Goal: Information Seeking & Learning: Learn about a topic

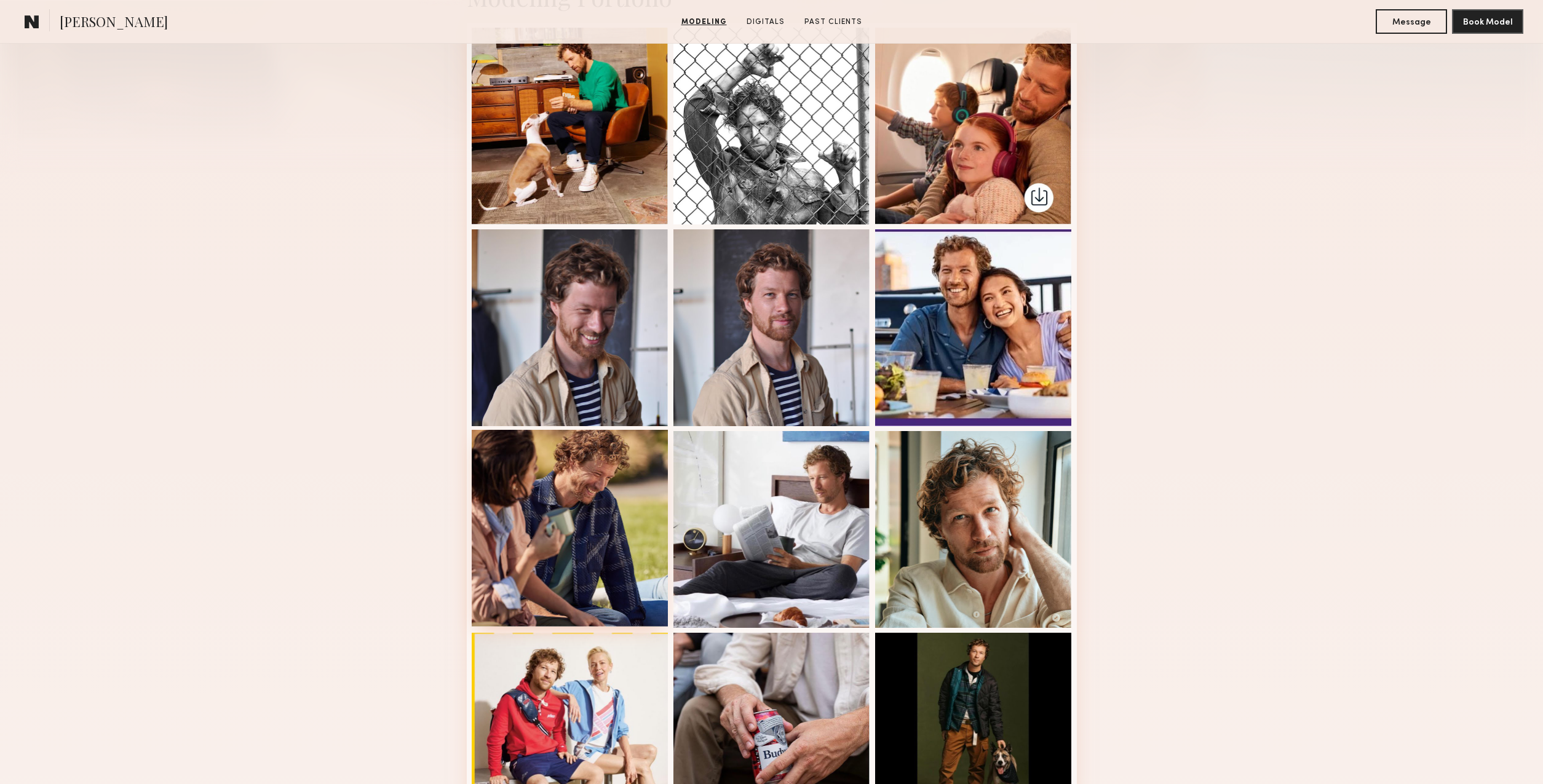
scroll to position [409, 0]
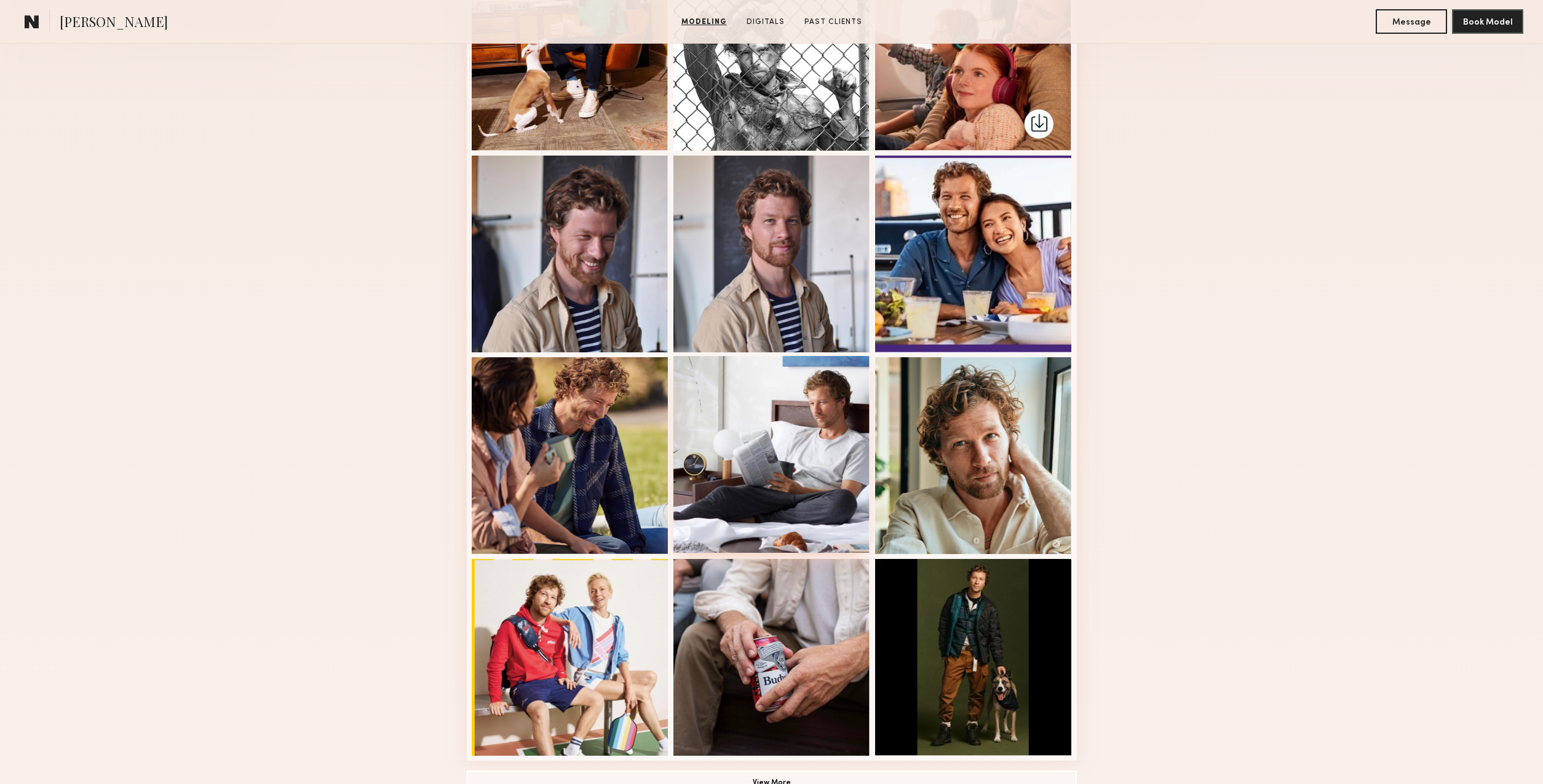
click at [804, 488] on div at bounding box center [772, 454] width 197 height 197
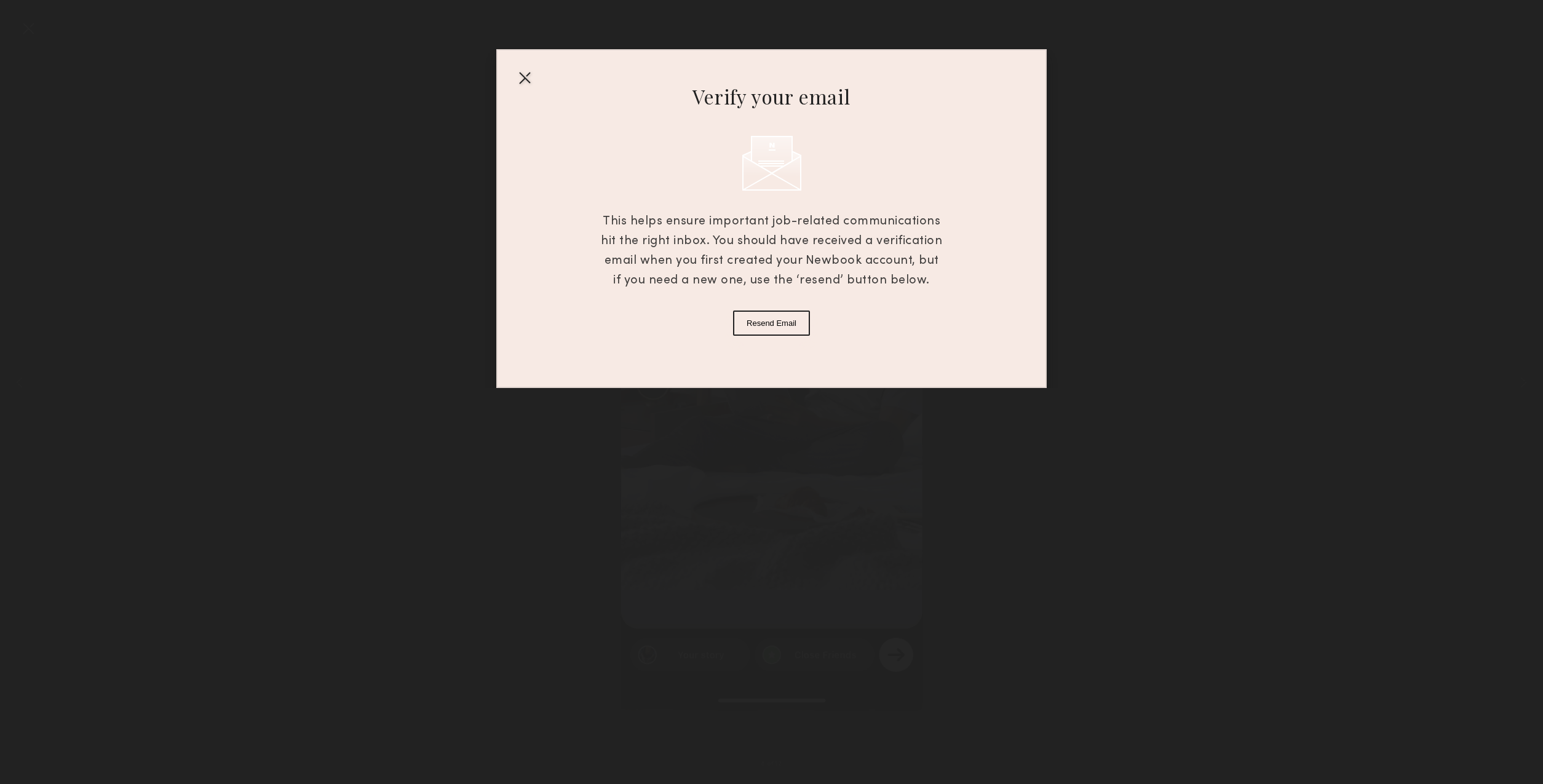
click at [778, 324] on button "Resend Email" at bounding box center [771, 323] width 77 height 25
click at [521, 73] on div at bounding box center [524, 77] width 20 height 20
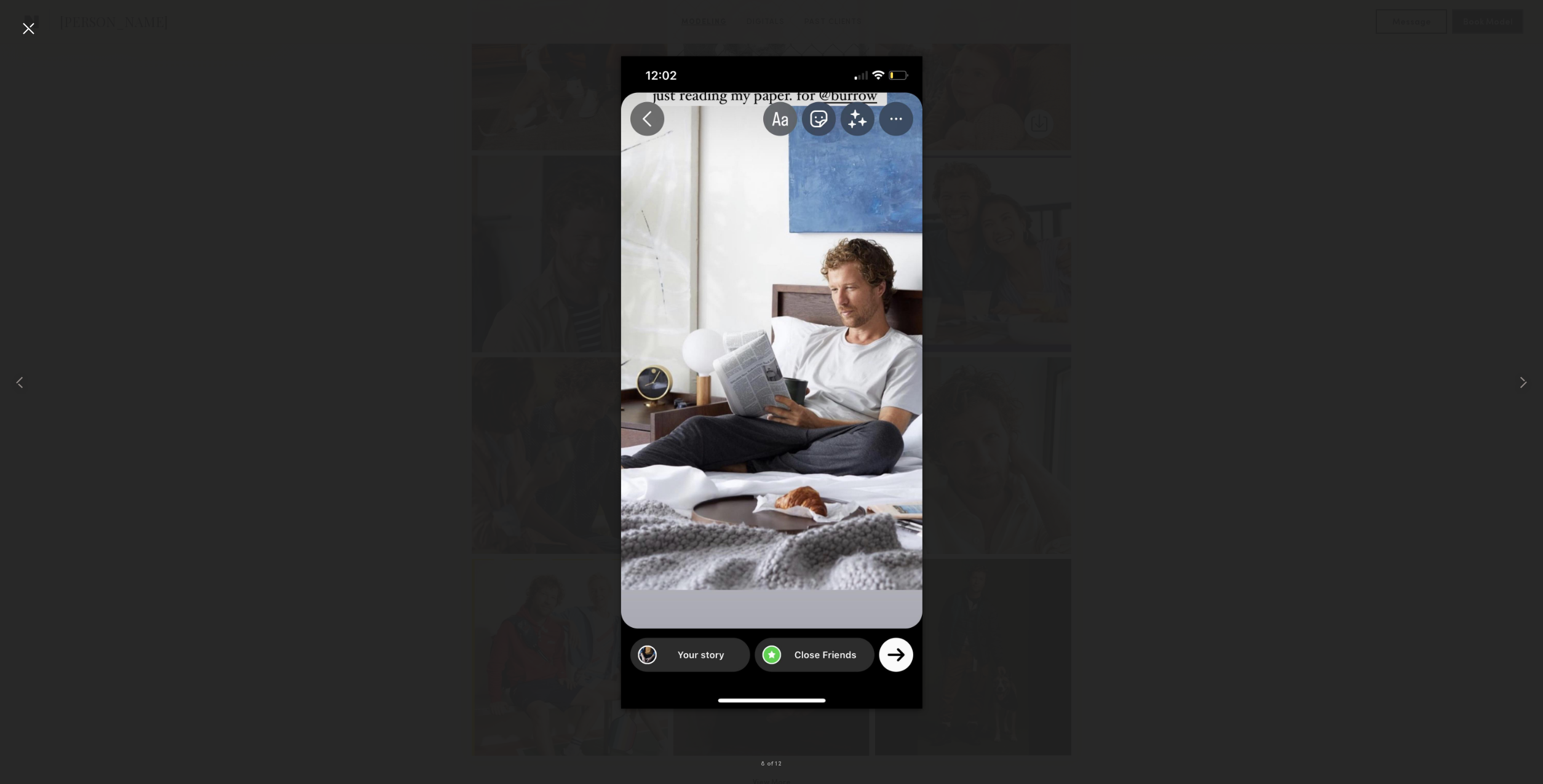
click at [361, 451] on div at bounding box center [771, 382] width 1543 height 724
click at [730, 50] on div at bounding box center [771, 382] width 1543 height 724
click at [656, 127] on img at bounding box center [770, 382] width 301 height 652
click at [29, 30] on div at bounding box center [28, 28] width 20 height 20
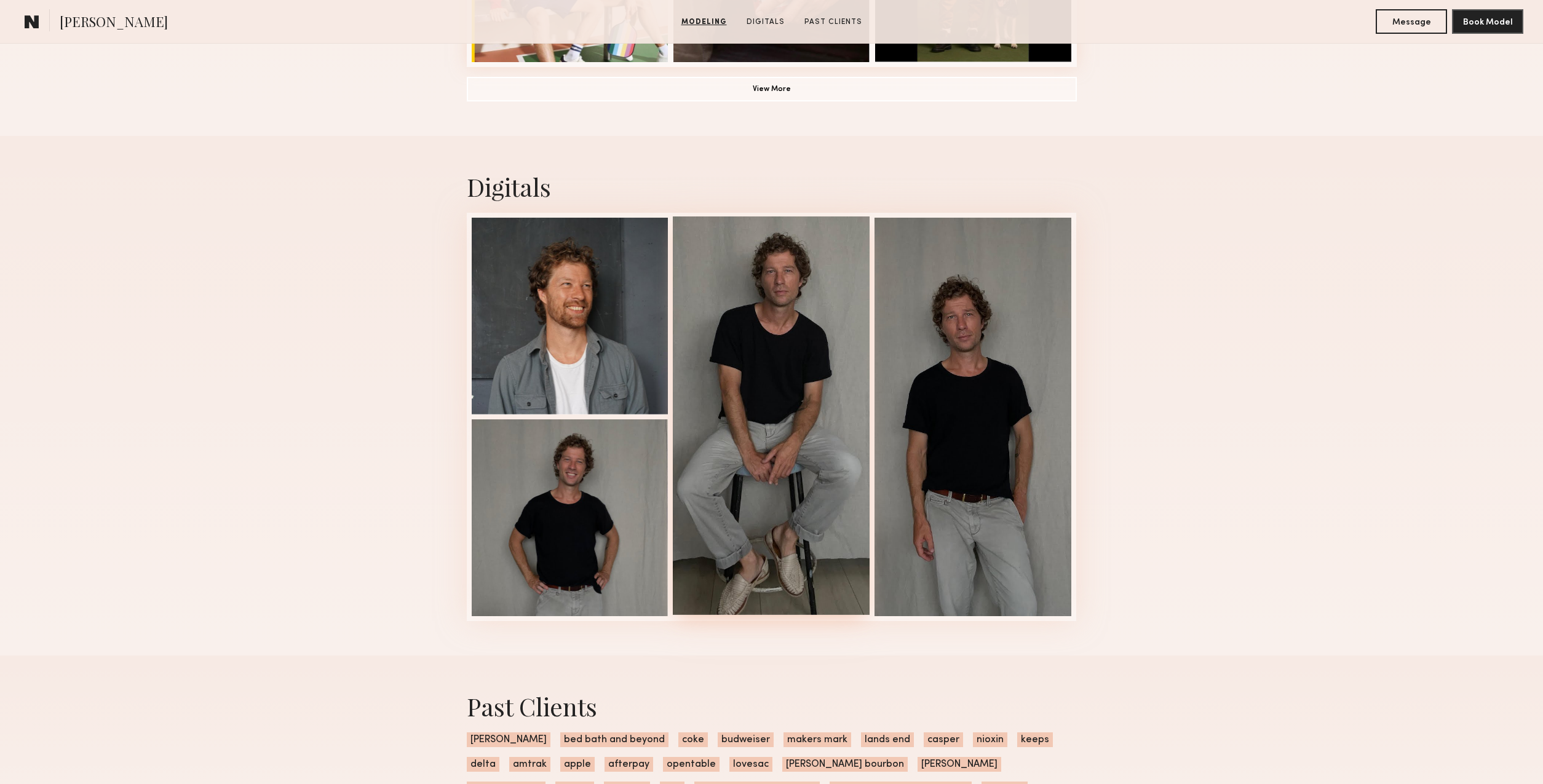
scroll to position [1107, 0]
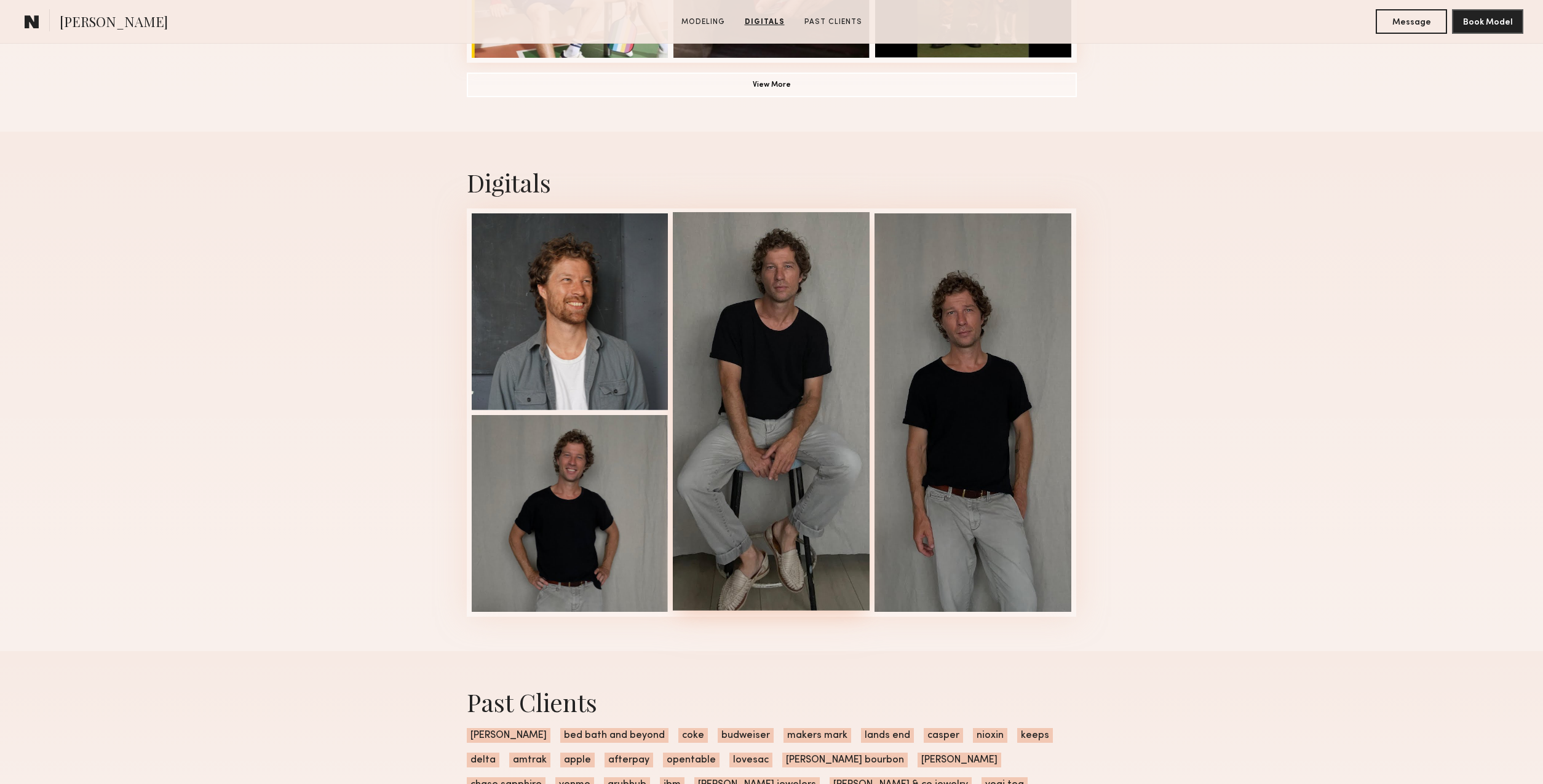
click at [776, 389] on div at bounding box center [771, 411] width 197 height 398
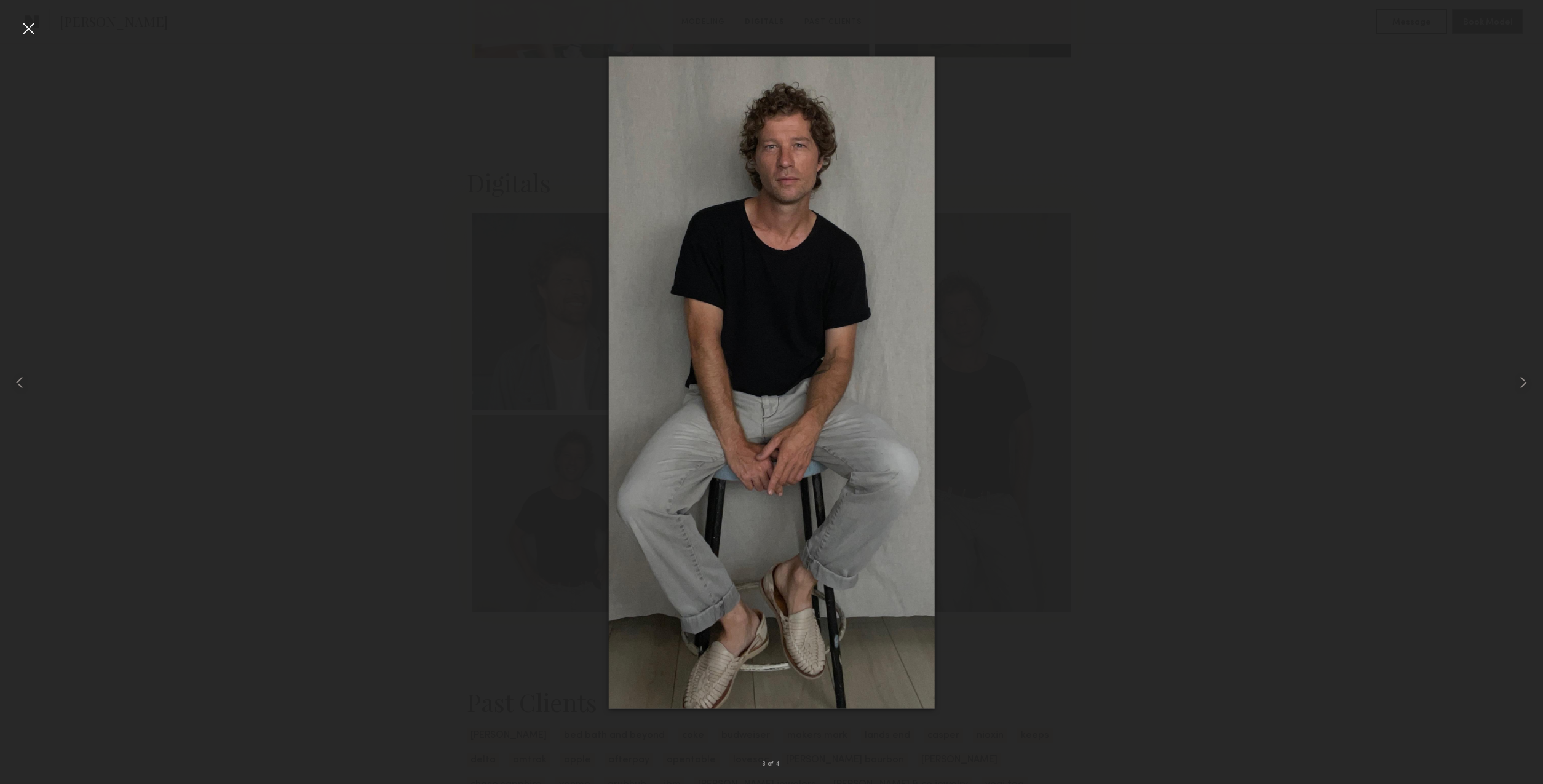
click at [25, 31] on div at bounding box center [28, 28] width 20 height 20
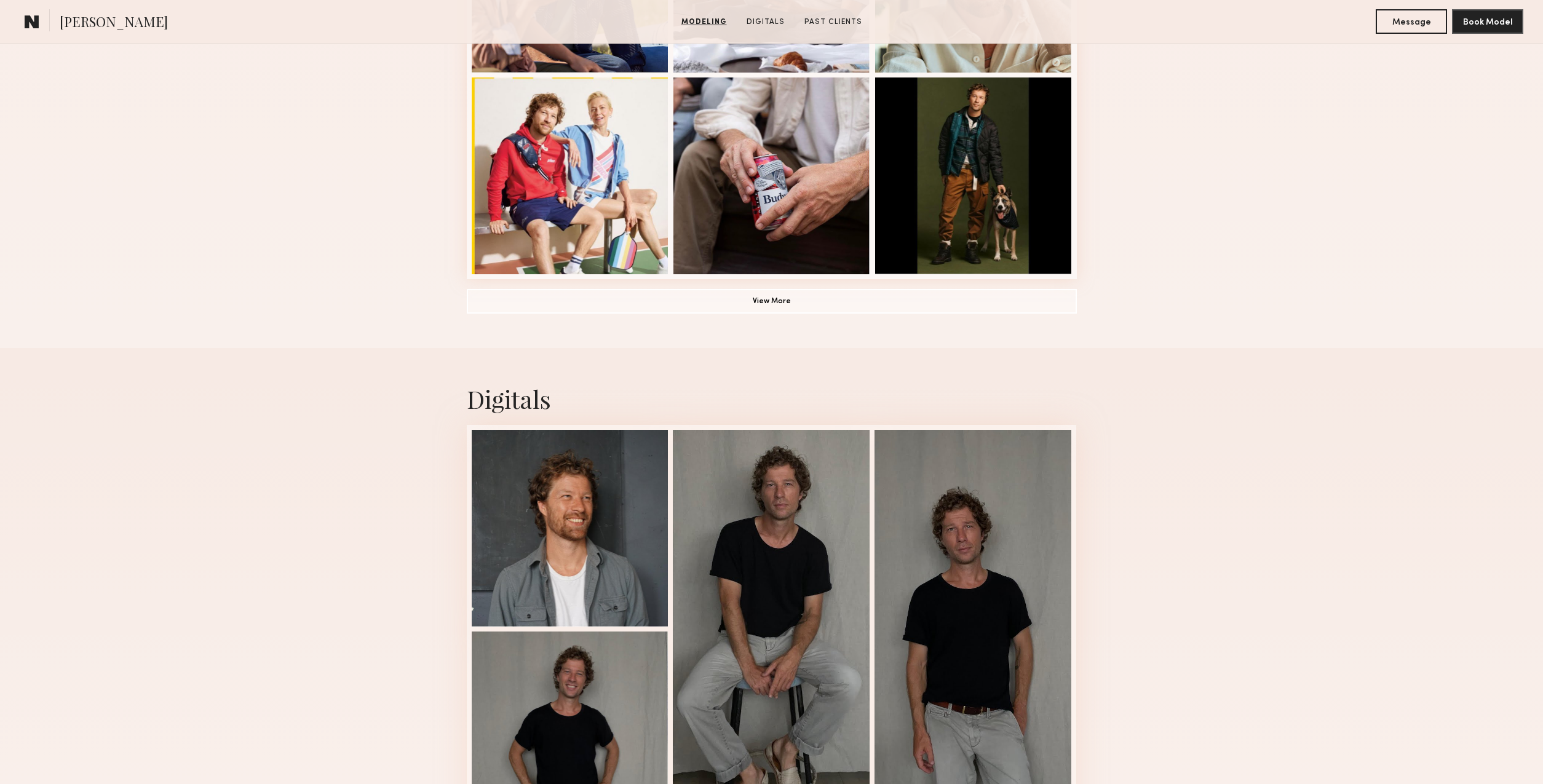
scroll to position [995, 0]
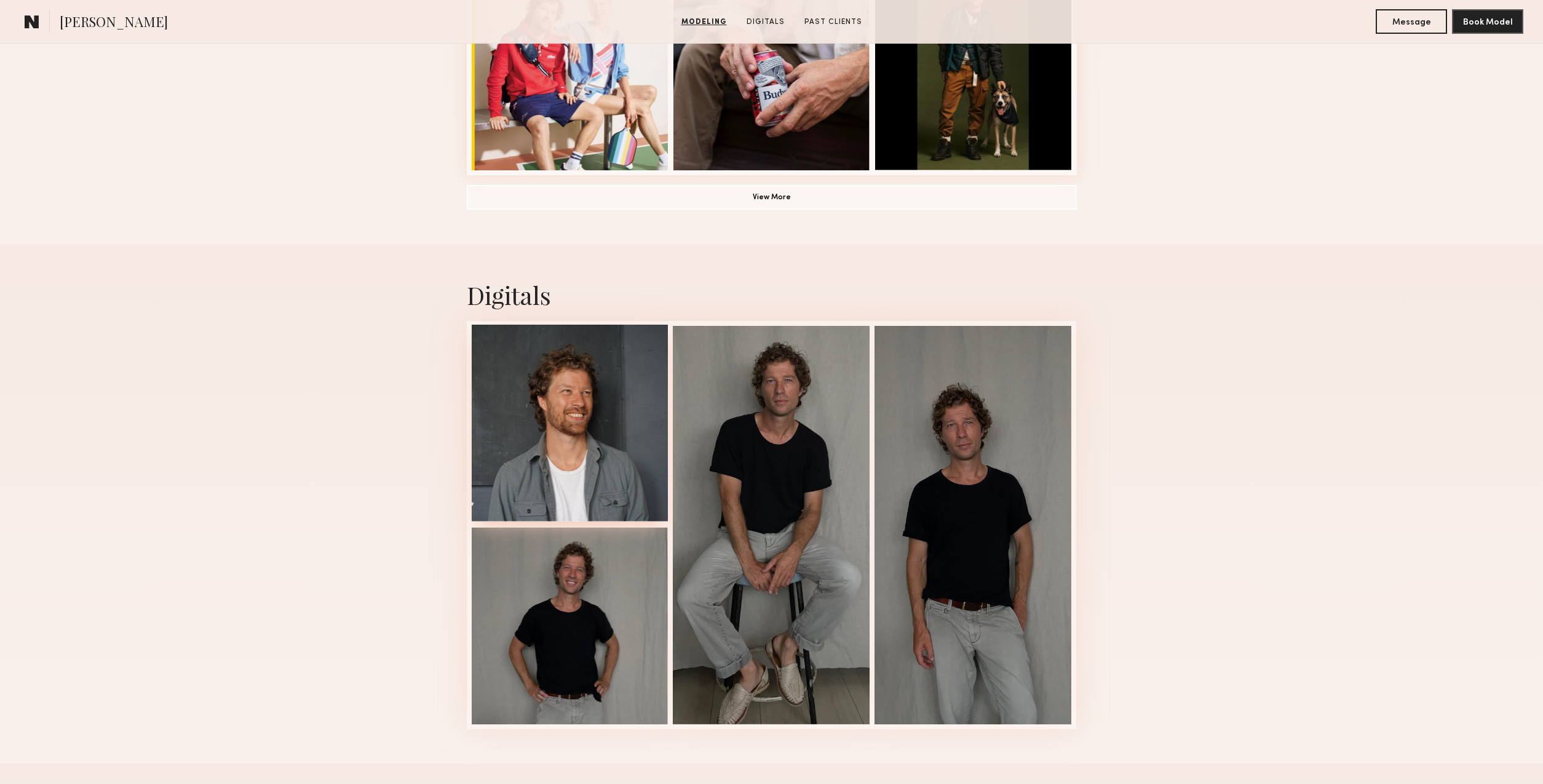
click at [616, 456] on div at bounding box center [570, 423] width 197 height 197
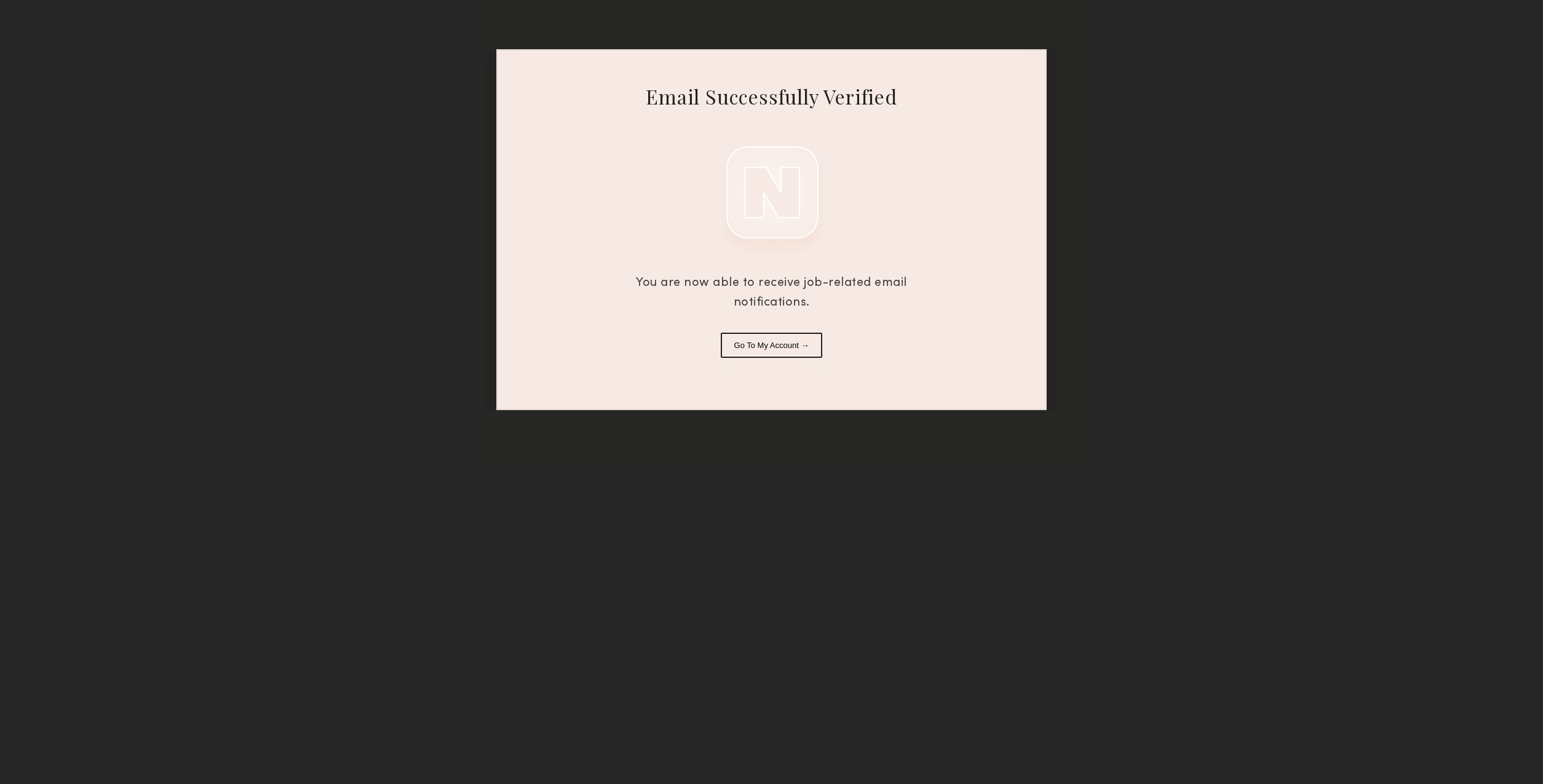
click at [781, 354] on button "Go To My Account →" at bounding box center [772, 345] width 102 height 25
